Goal: Obtain resource: Download file/media

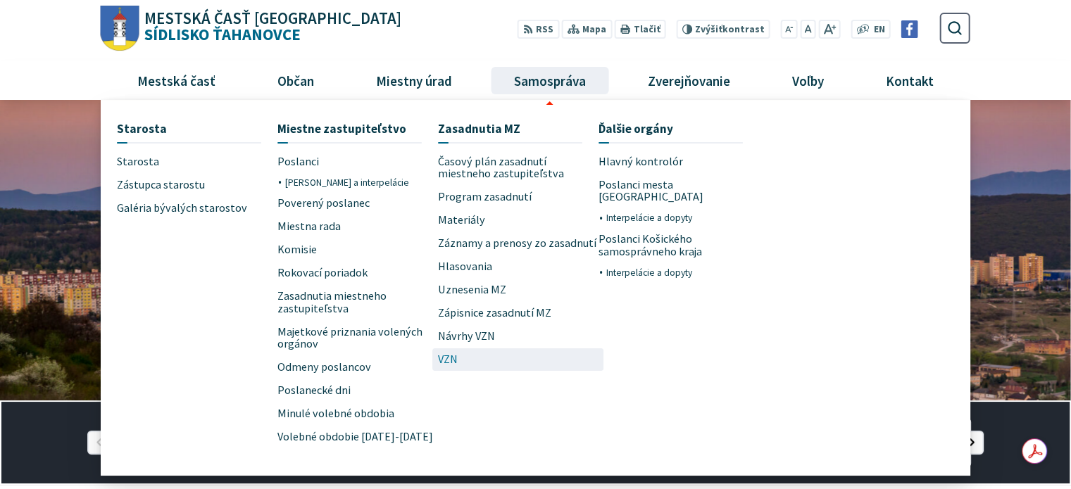
click at [455, 355] on span "VZN" at bounding box center [448, 359] width 20 height 23
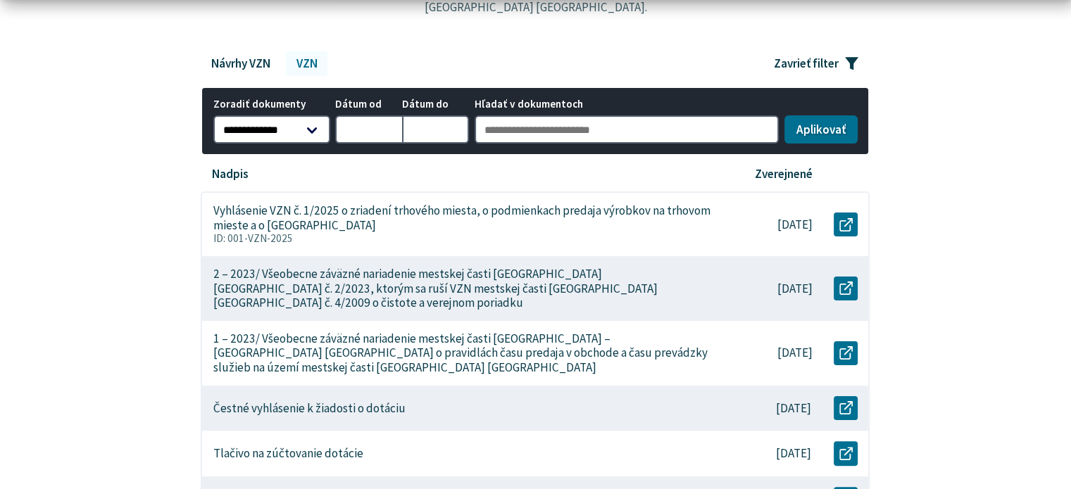
scroll to position [352, 0]
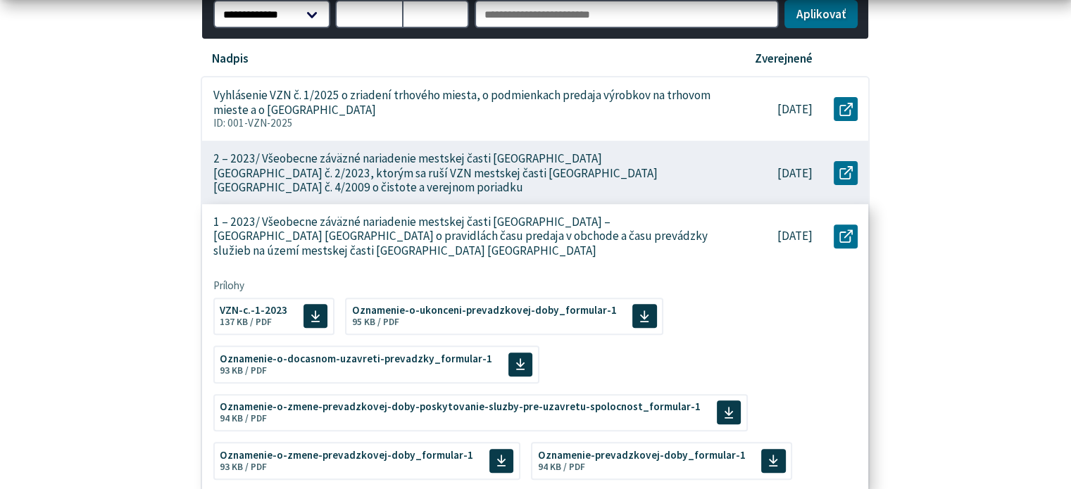
click at [508, 215] on p "1 – 2023/ Všeobecne záväzné nariadenie mestskej časti Košice – Sídlisko Ťahanov…" at bounding box center [462, 237] width 499 height 44
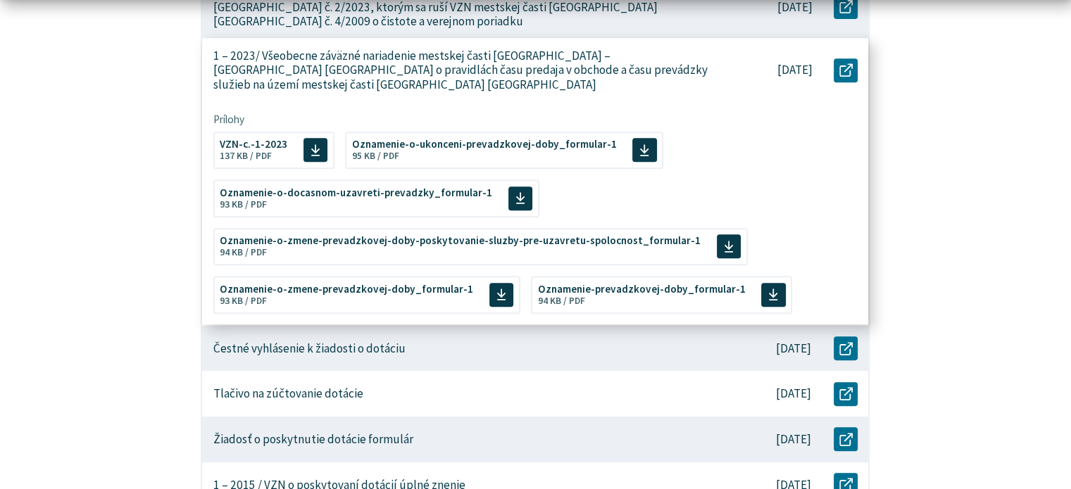
scroll to position [563, 0]
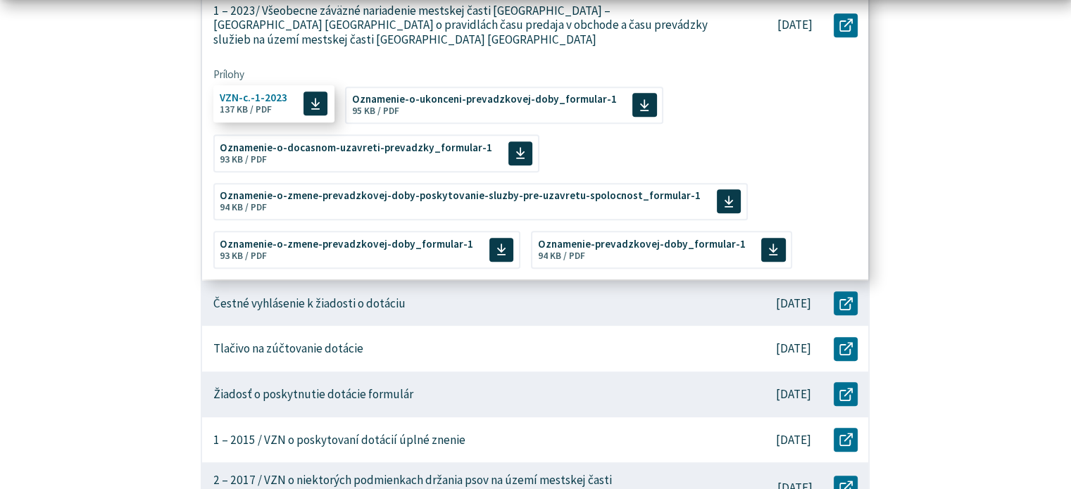
click at [277, 89] on span "VZN-c.-1-2023 Veľkosť a typ súboru 137 KB / PDF" at bounding box center [254, 103] width 68 height 33
